Goal: Find specific page/section: Find specific page/section

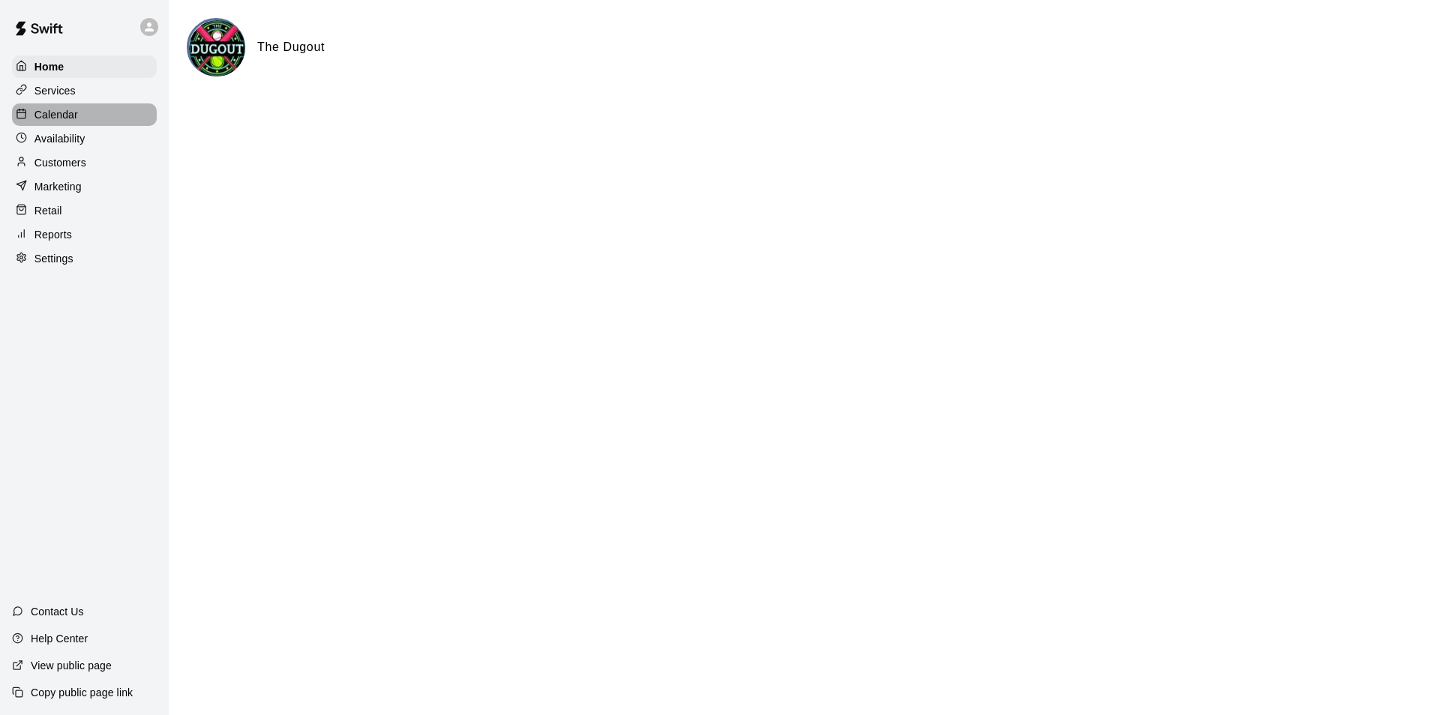
click at [54, 115] on p "Calendar" at bounding box center [55, 114] width 43 height 15
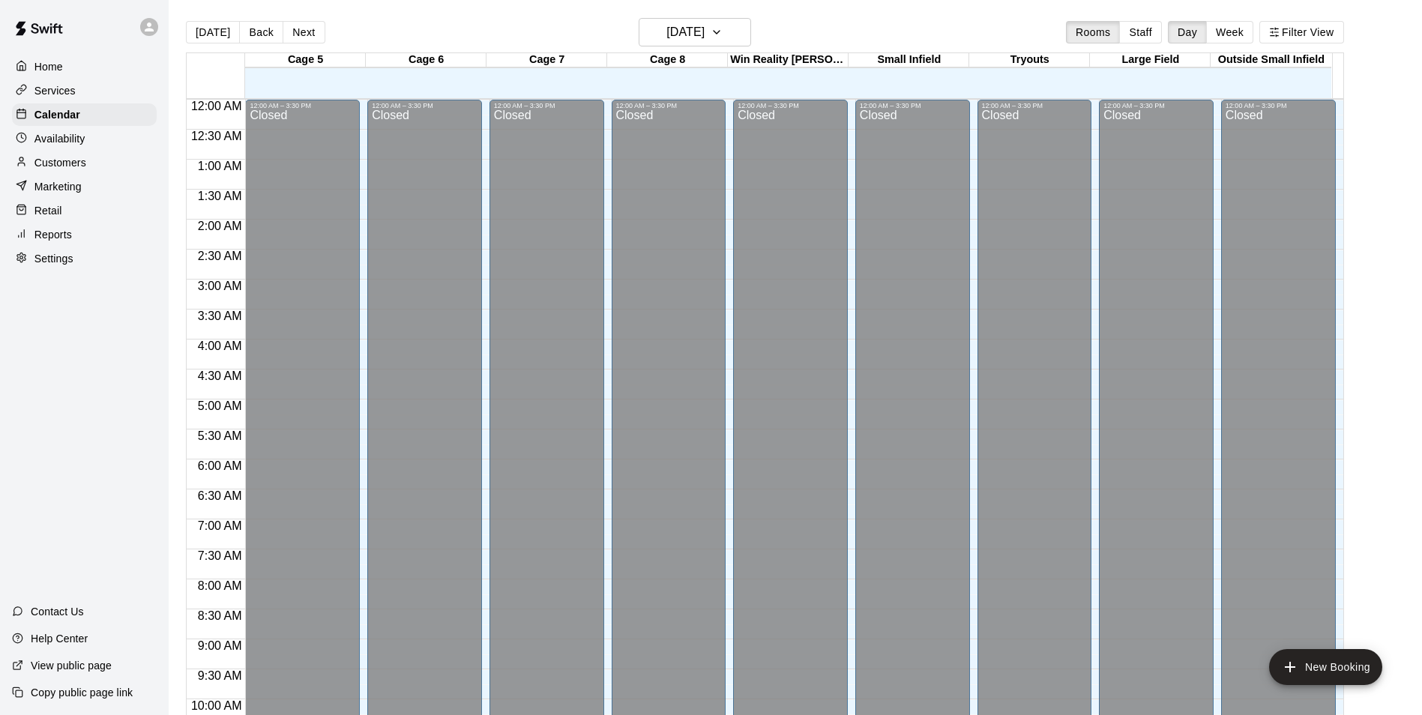
scroll to position [762, 0]
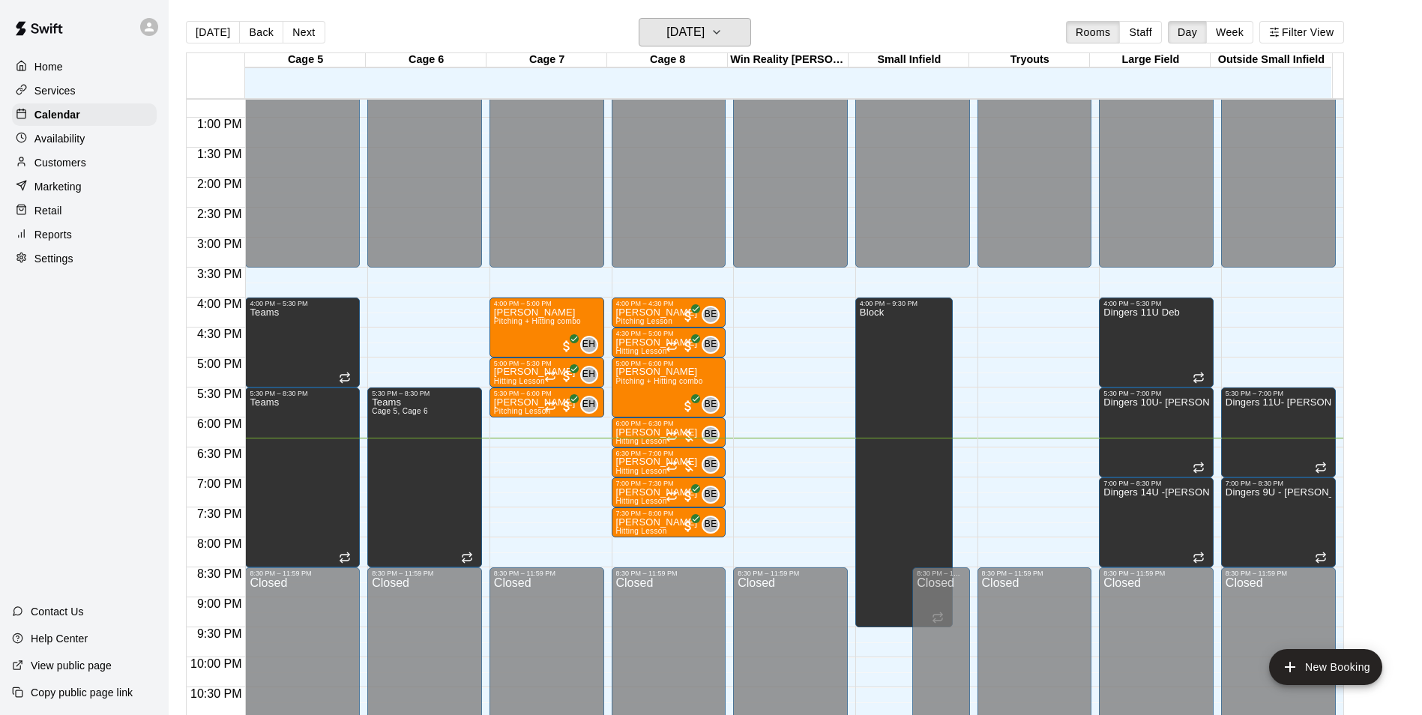
click at [723, 29] on icon "button" at bounding box center [717, 32] width 12 height 18
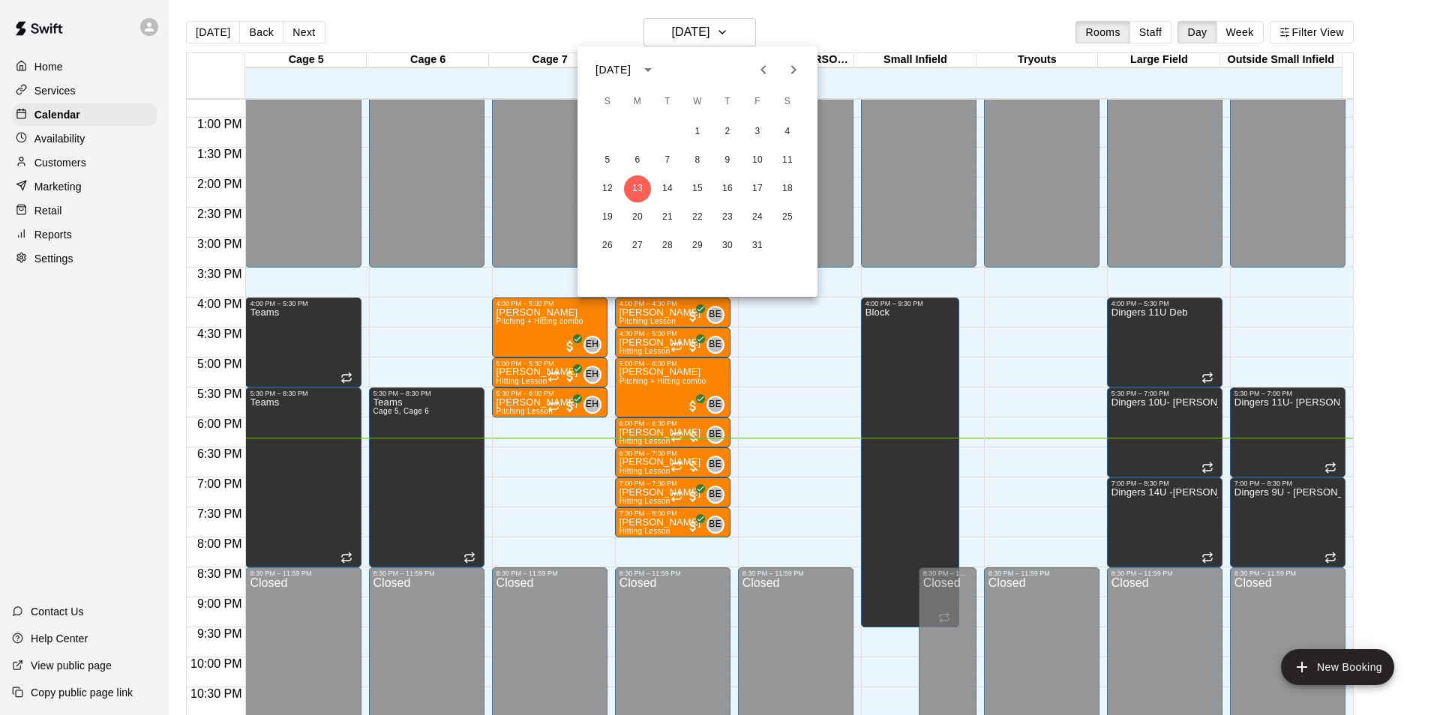
click at [703, 174] on div "1 2 3 4 5 6 7 8 9 10 11 12 13 14 15 16 17 18 19 20 21 22 23 24 25 26 27 28 29 3…" at bounding box center [697, 189] width 240 height 144
click at [72, 166] on div at bounding box center [717, 357] width 1434 height 715
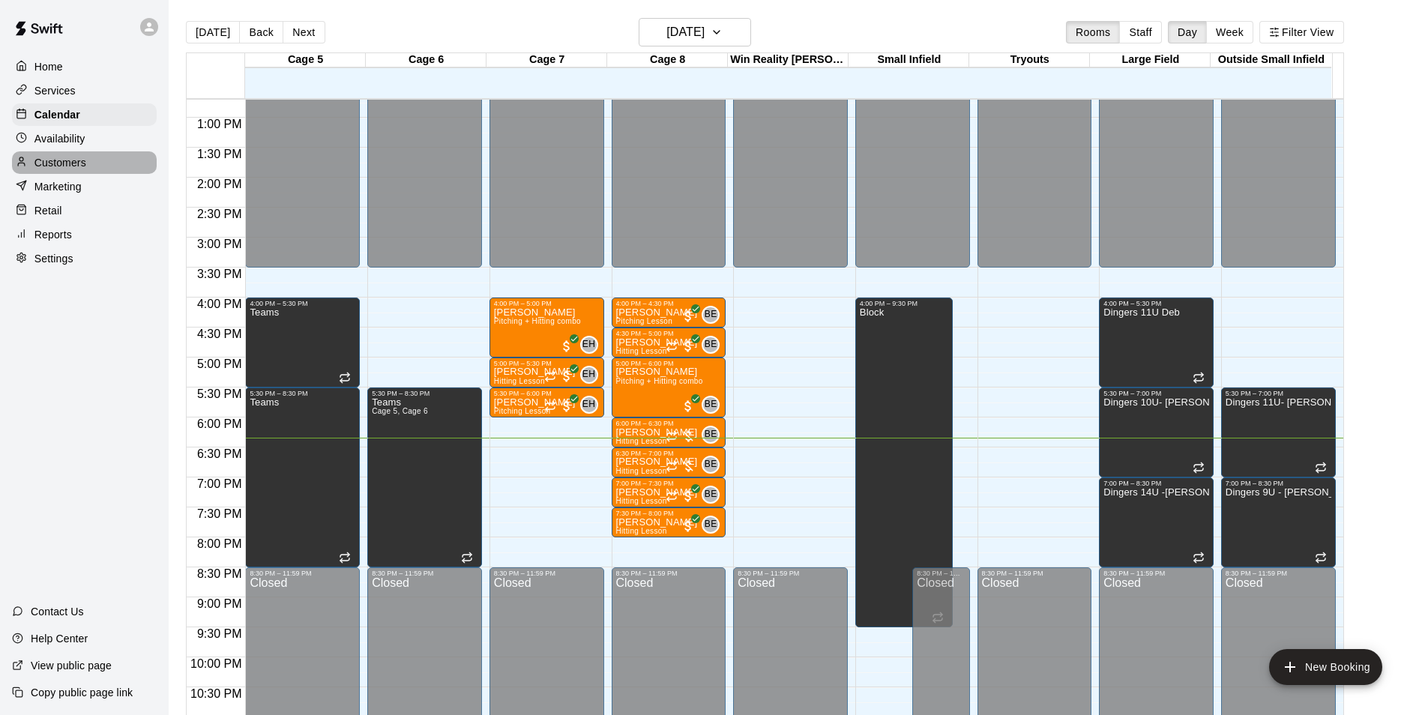
click at [40, 168] on p "Customers" at bounding box center [60, 162] width 52 height 15
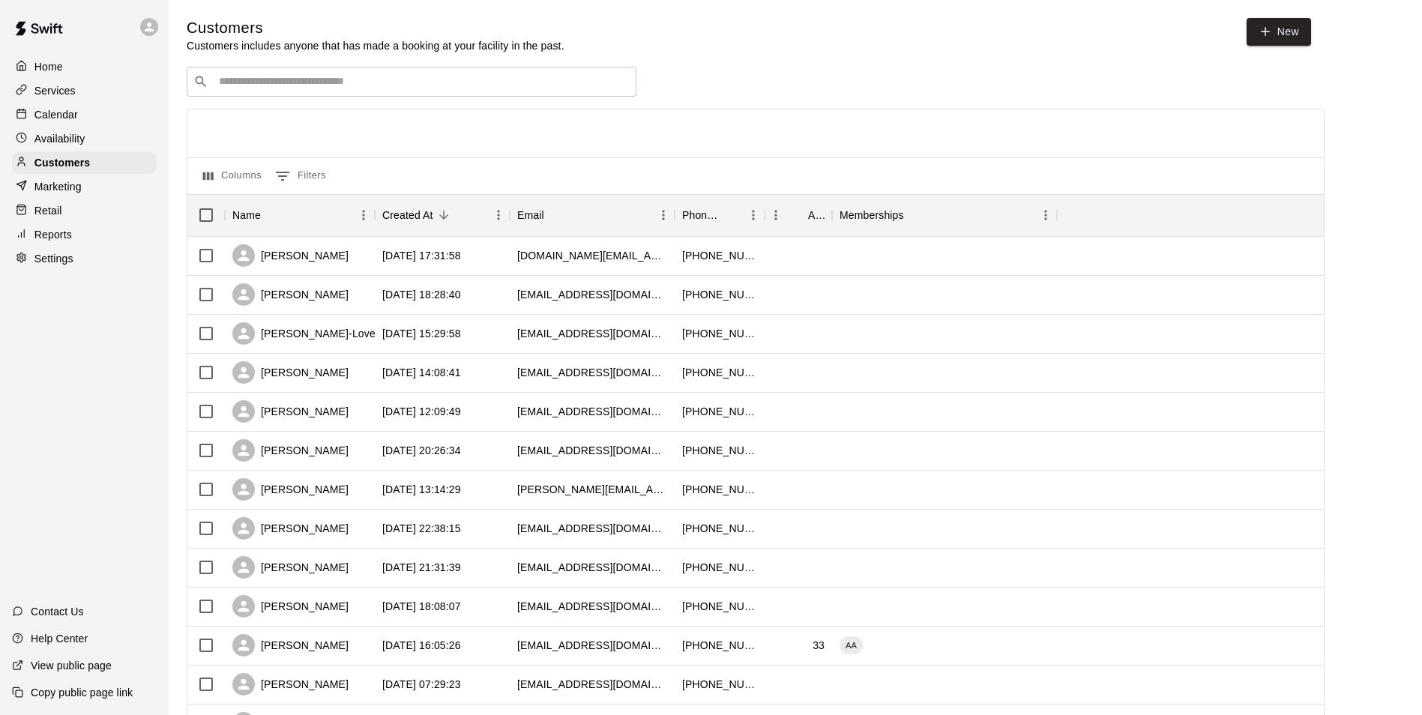
click at [464, 79] on input "Search customers by name or email" at bounding box center [421, 81] width 415 height 15
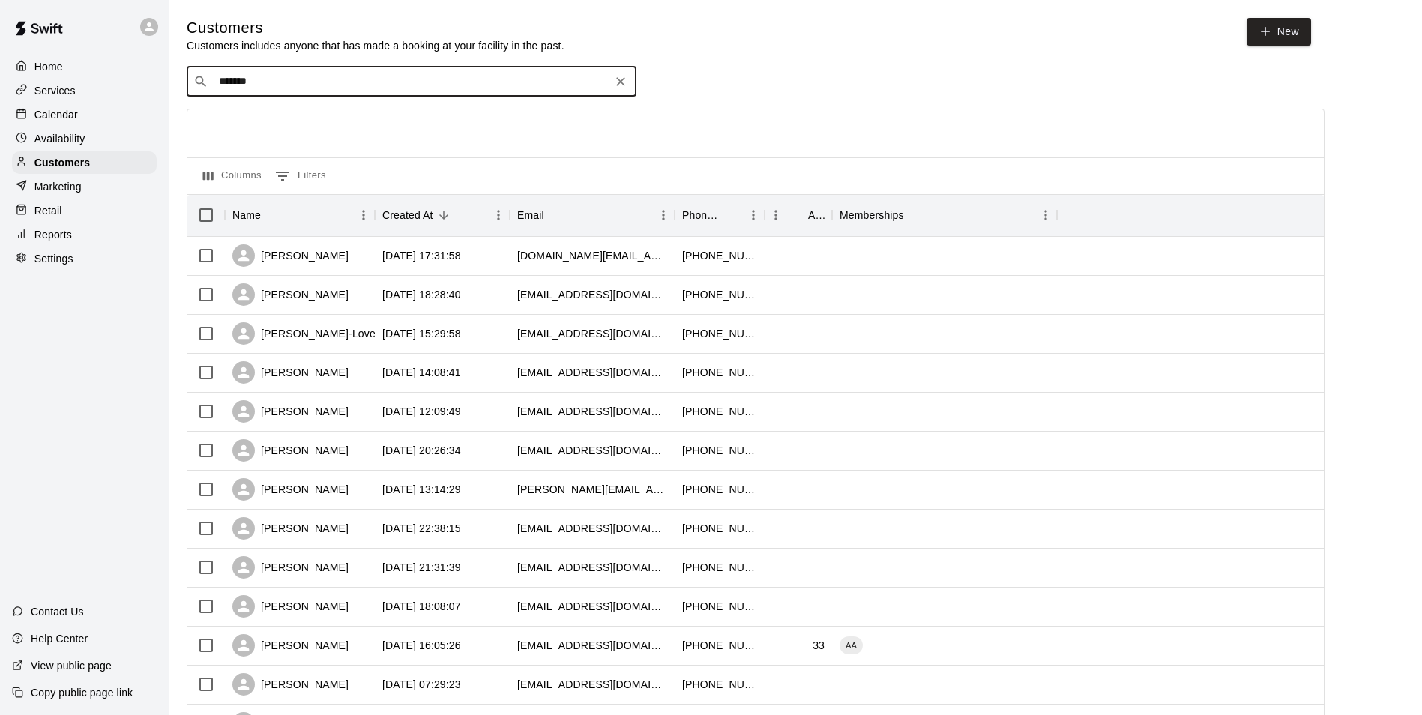
type input "*******"
click at [261, 80] on input "*******" at bounding box center [410, 81] width 393 height 15
click at [271, 122] on div "[PERSON_NAME] INS 14U Team Fee 25/26 INS 14U Uniform Fee INS 14U Monthly Member…" at bounding box center [467, 123] width 477 height 32
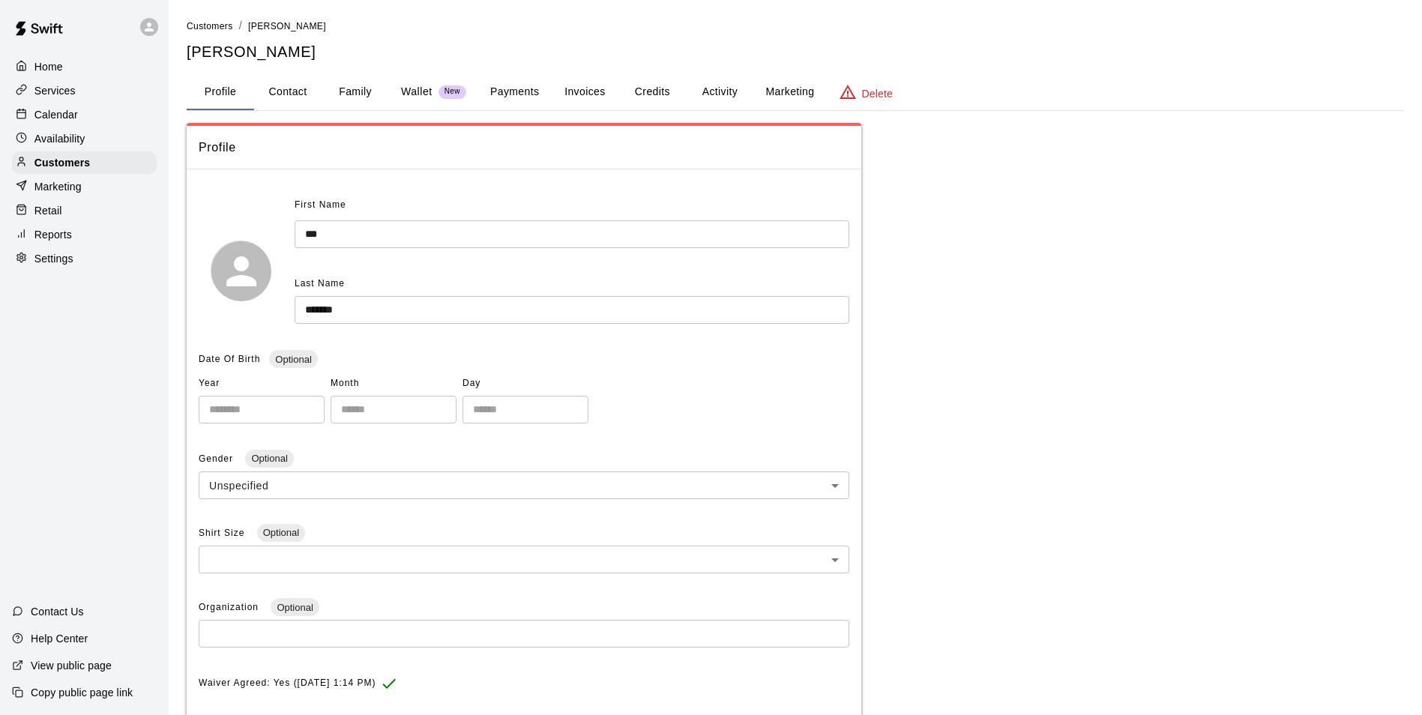
drag, startPoint x: 289, startPoint y: 89, endPoint x: 335, endPoint y: 65, distance: 51.6
click at [335, 65] on div "**********" at bounding box center [796, 493] width 1218 height 951
click at [359, 91] on button "Family" at bounding box center [355, 92] width 67 height 36
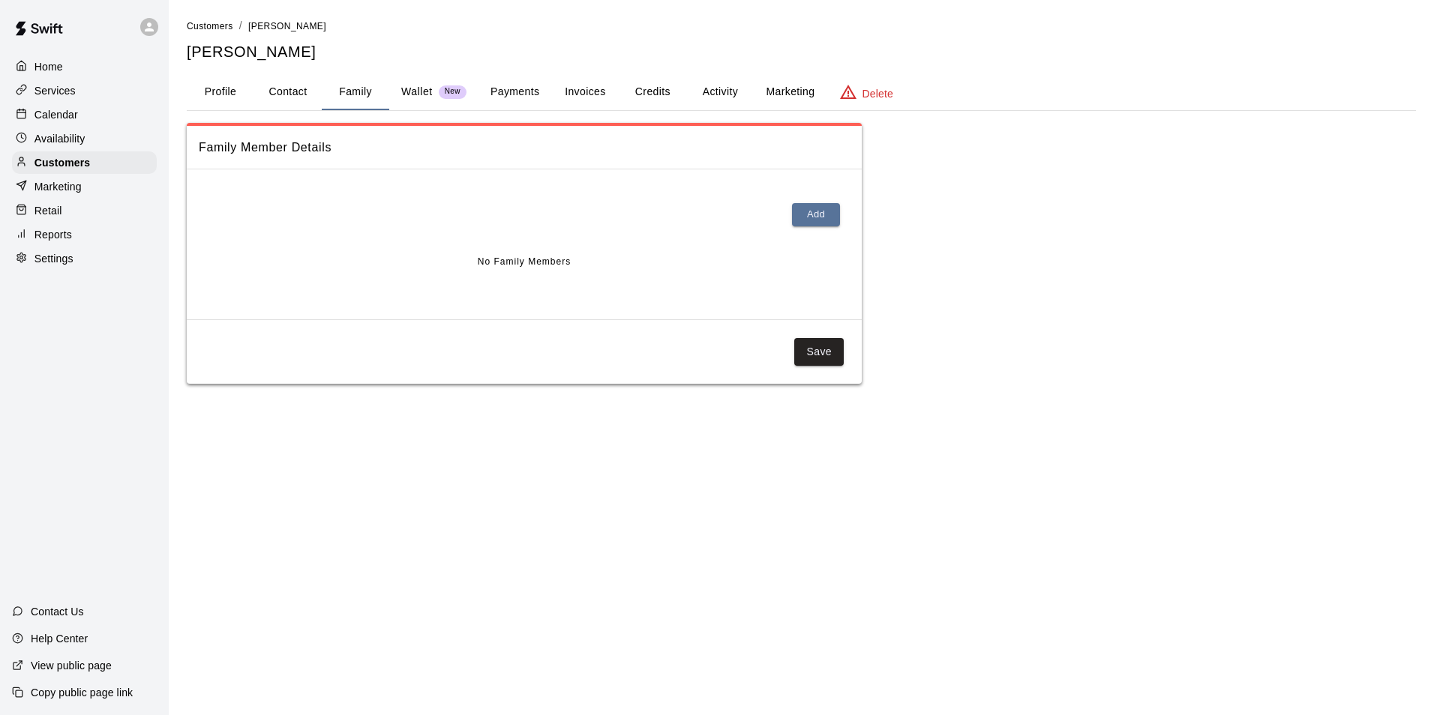
click at [305, 93] on button "Contact" at bounding box center [287, 92] width 67 height 36
select select "**"
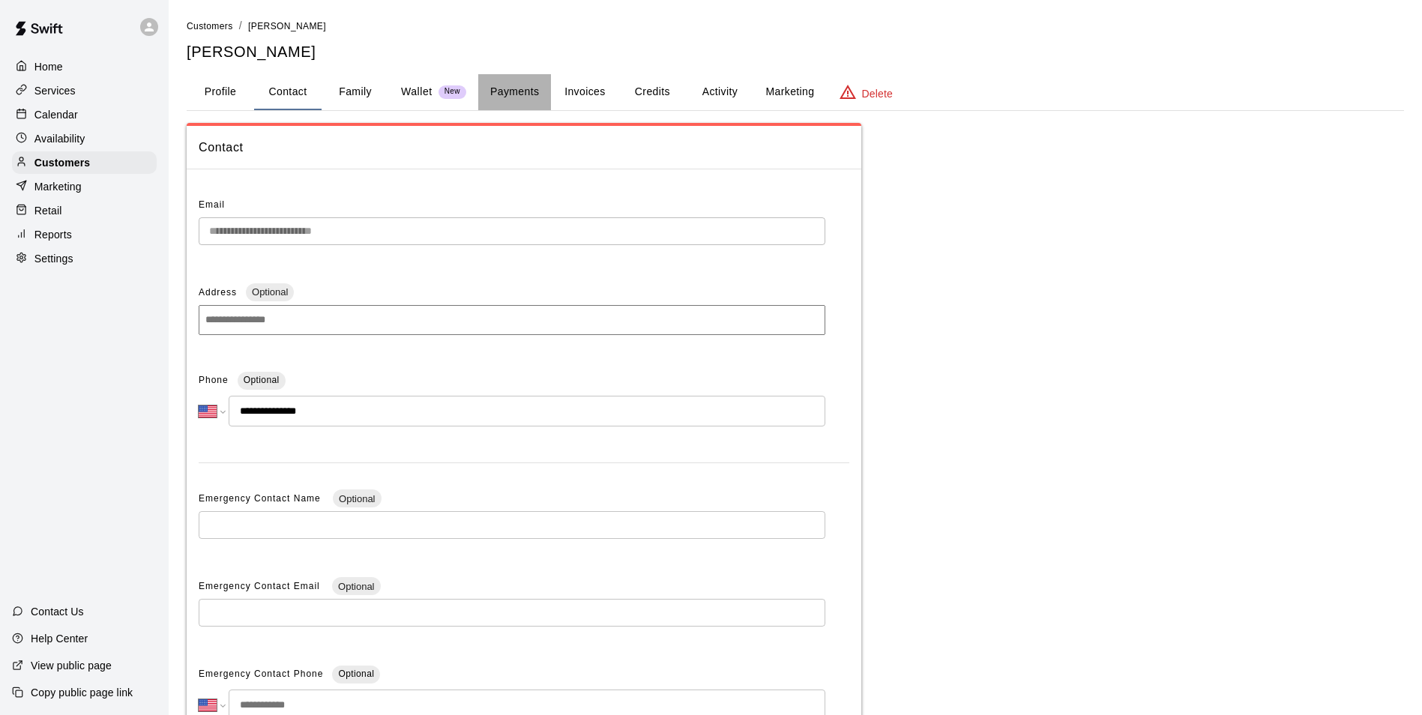
click at [543, 97] on button "Payments" at bounding box center [514, 92] width 73 height 36
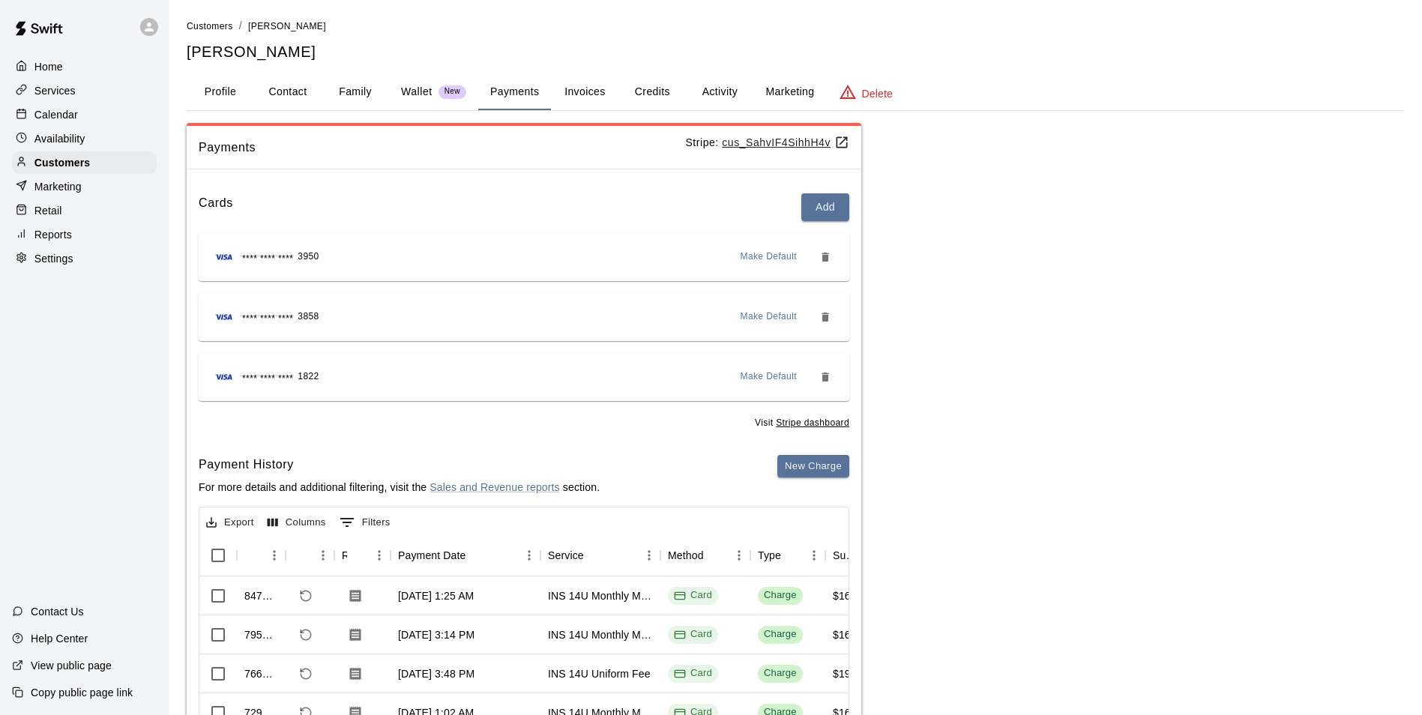
click at [40, 107] on div "Calendar" at bounding box center [84, 114] width 145 height 22
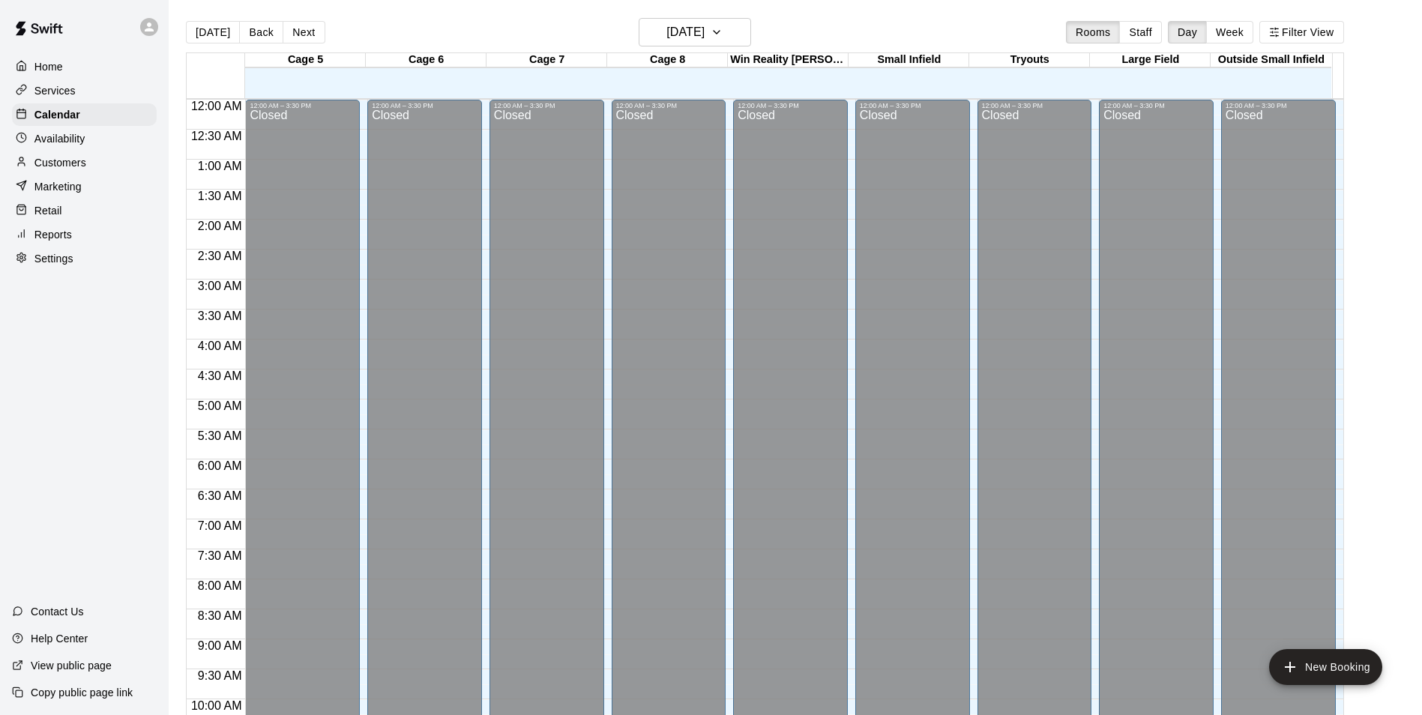
scroll to position [762, 0]
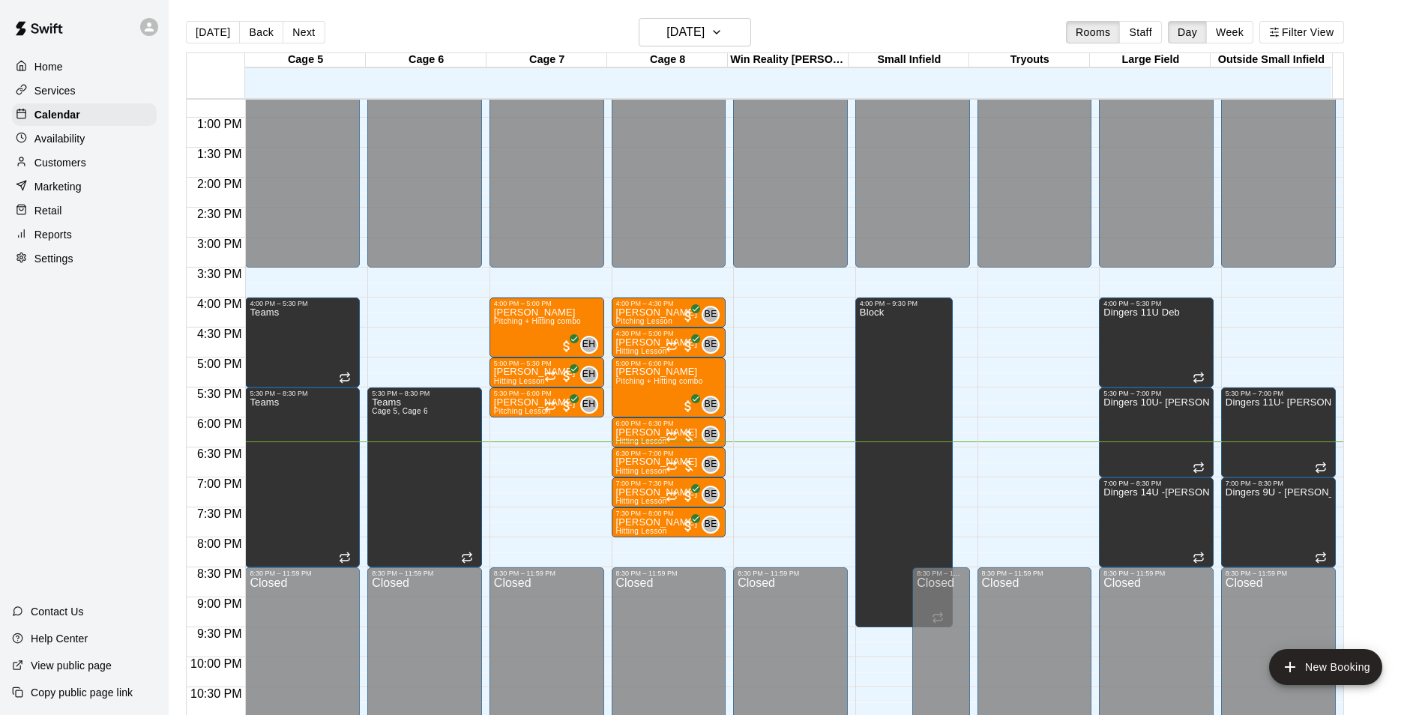
click at [52, 91] on p "Services" at bounding box center [54, 90] width 41 height 15
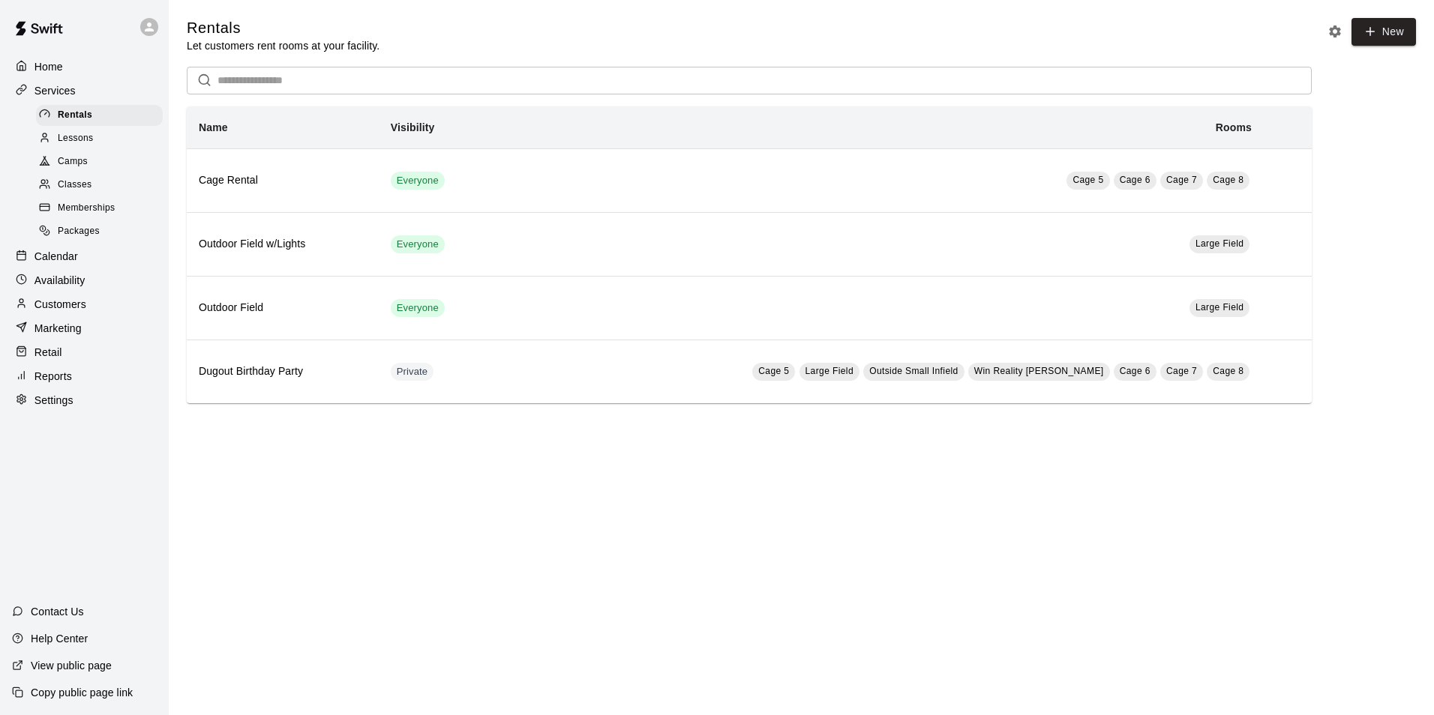
click at [64, 264] on p "Calendar" at bounding box center [55, 256] width 43 height 15
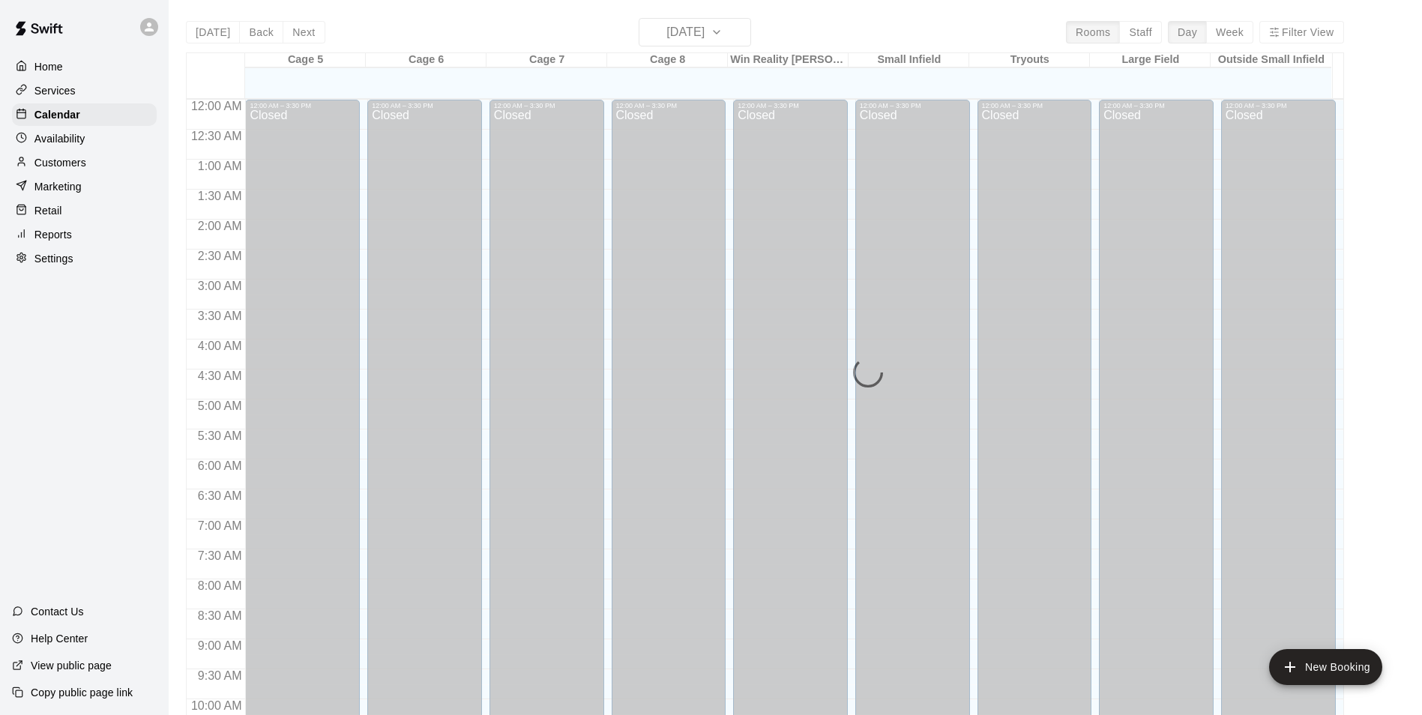
scroll to position [762, 0]
